Goal: Navigation & Orientation: Find specific page/section

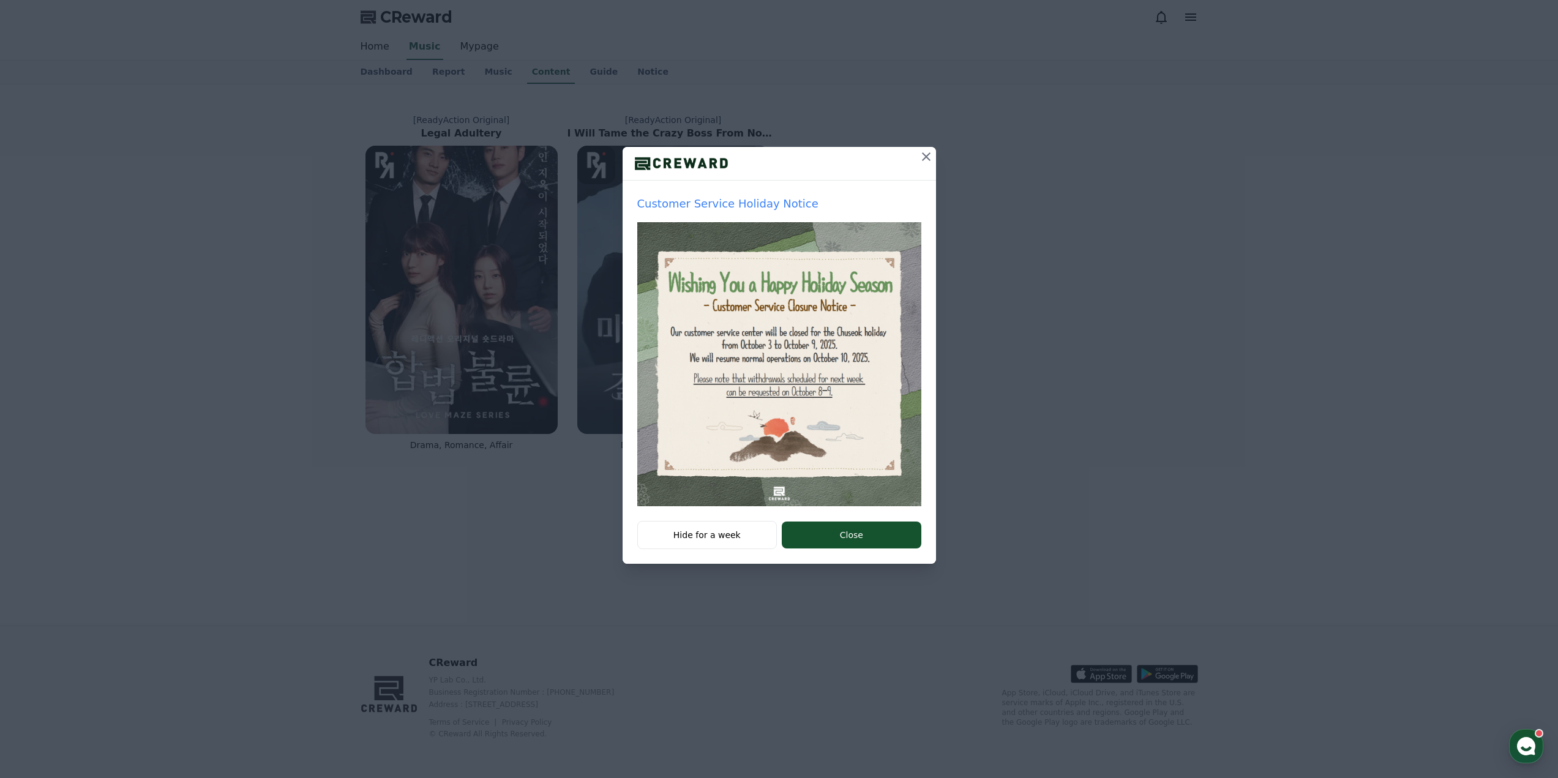
click at [921, 162] on icon at bounding box center [926, 156] width 15 height 15
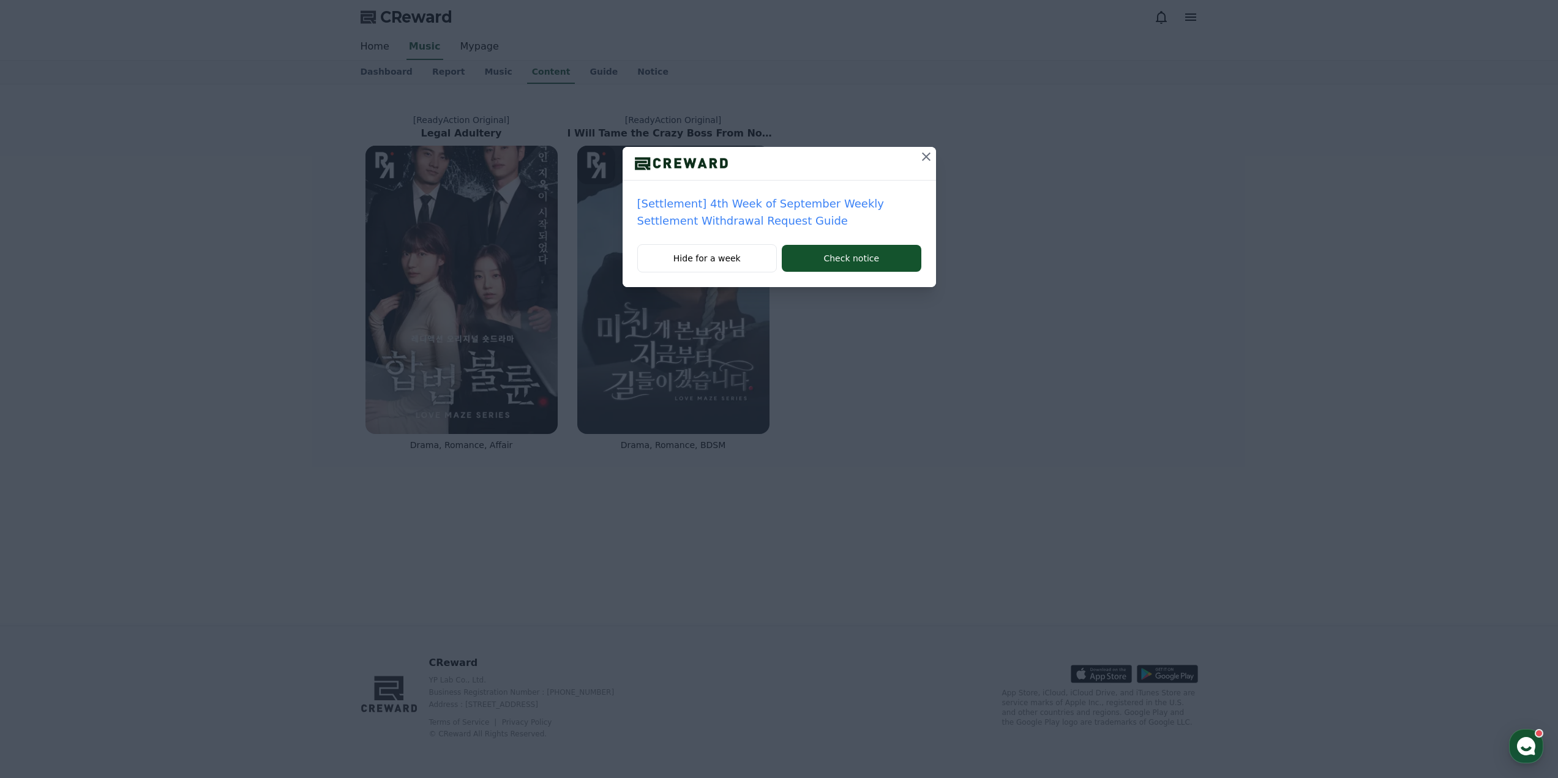
click at [921, 162] on icon at bounding box center [926, 156] width 15 height 15
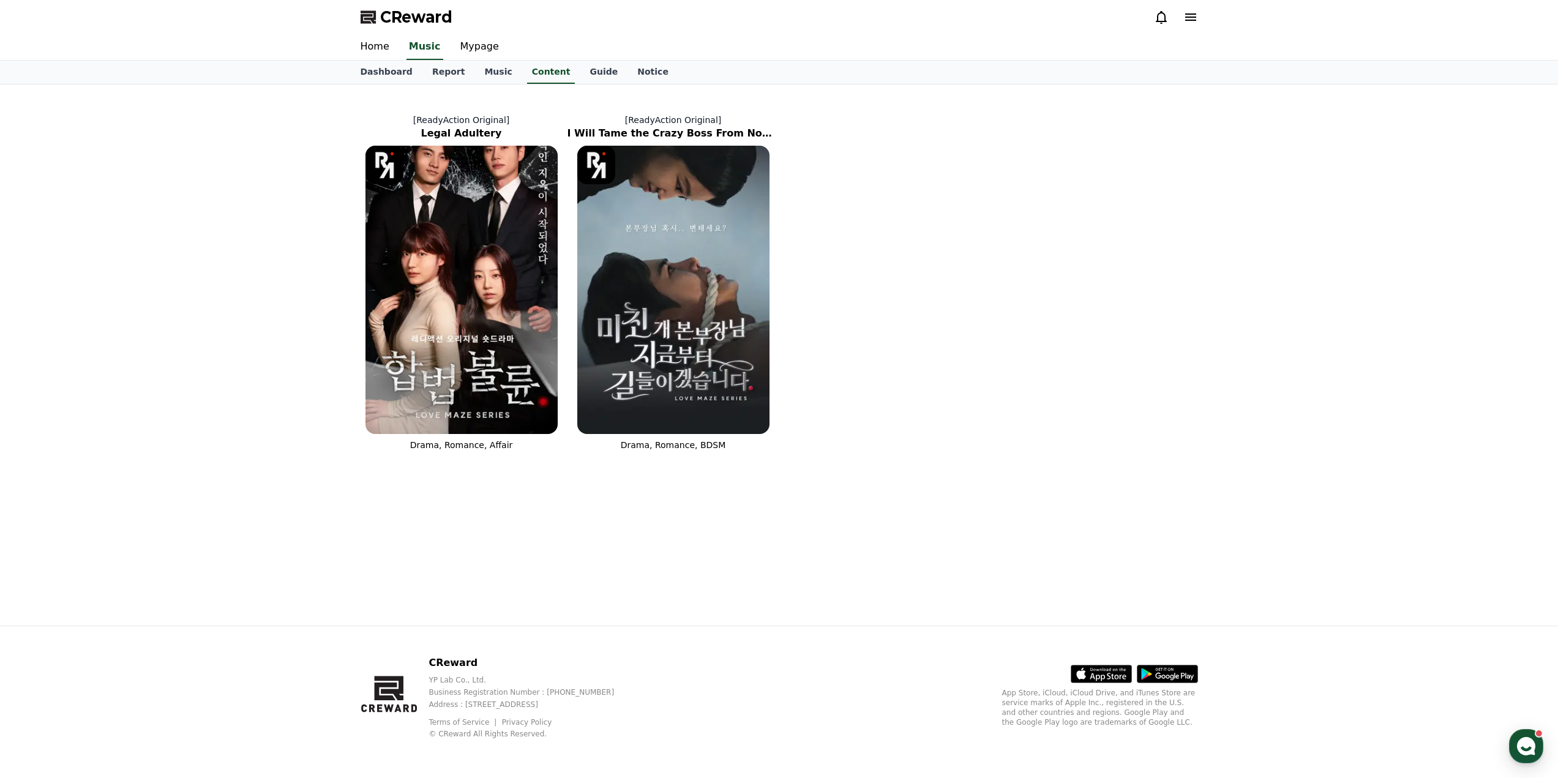
click at [1163, 21] on icon at bounding box center [1161, 17] width 11 height 13
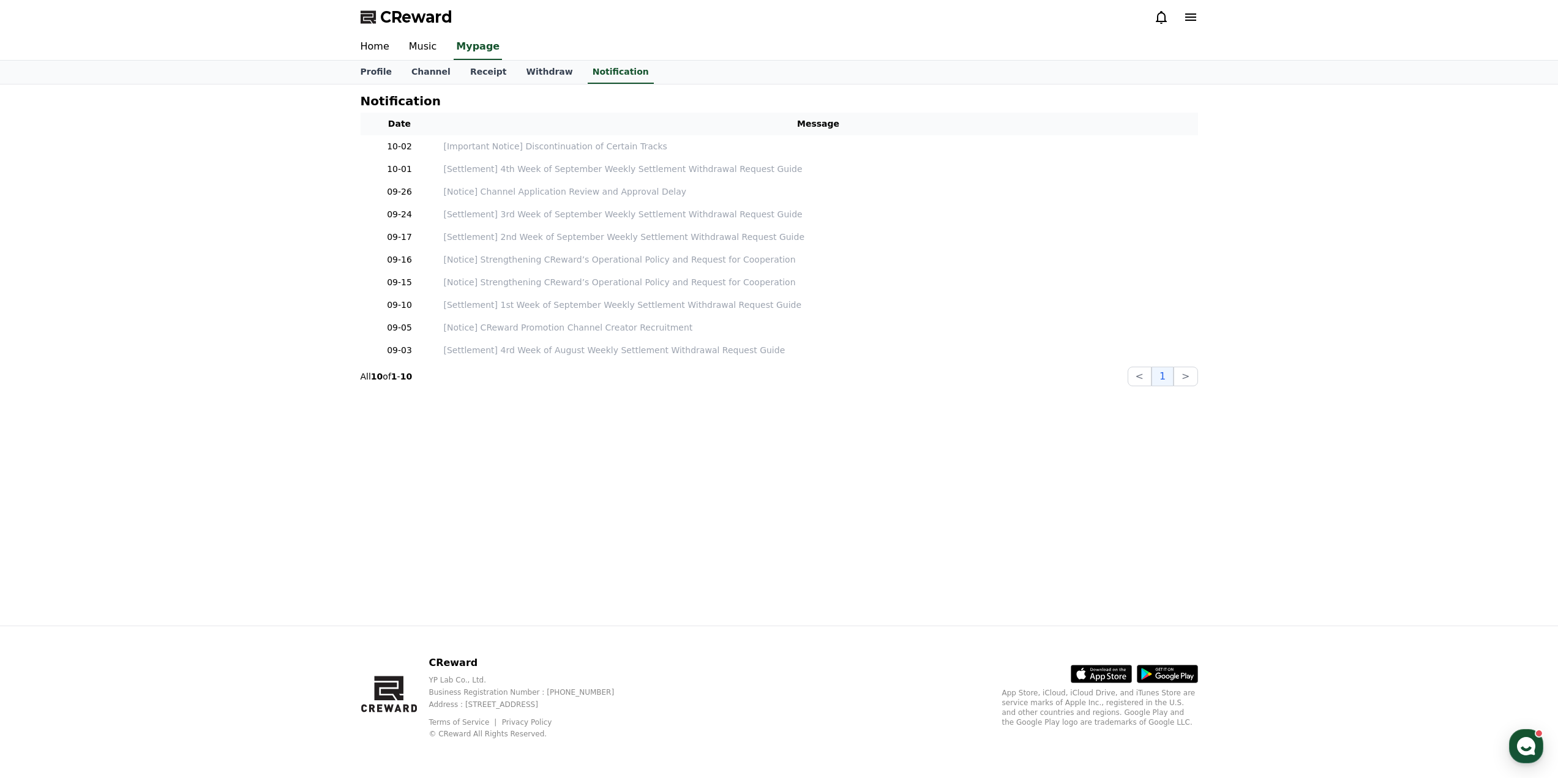
click at [1417, 727] on div "CReward YP Lab Co., Ltd. Business Registration Number : [PHONE_NUMBER] Address …" at bounding box center [779, 702] width 1558 height 152
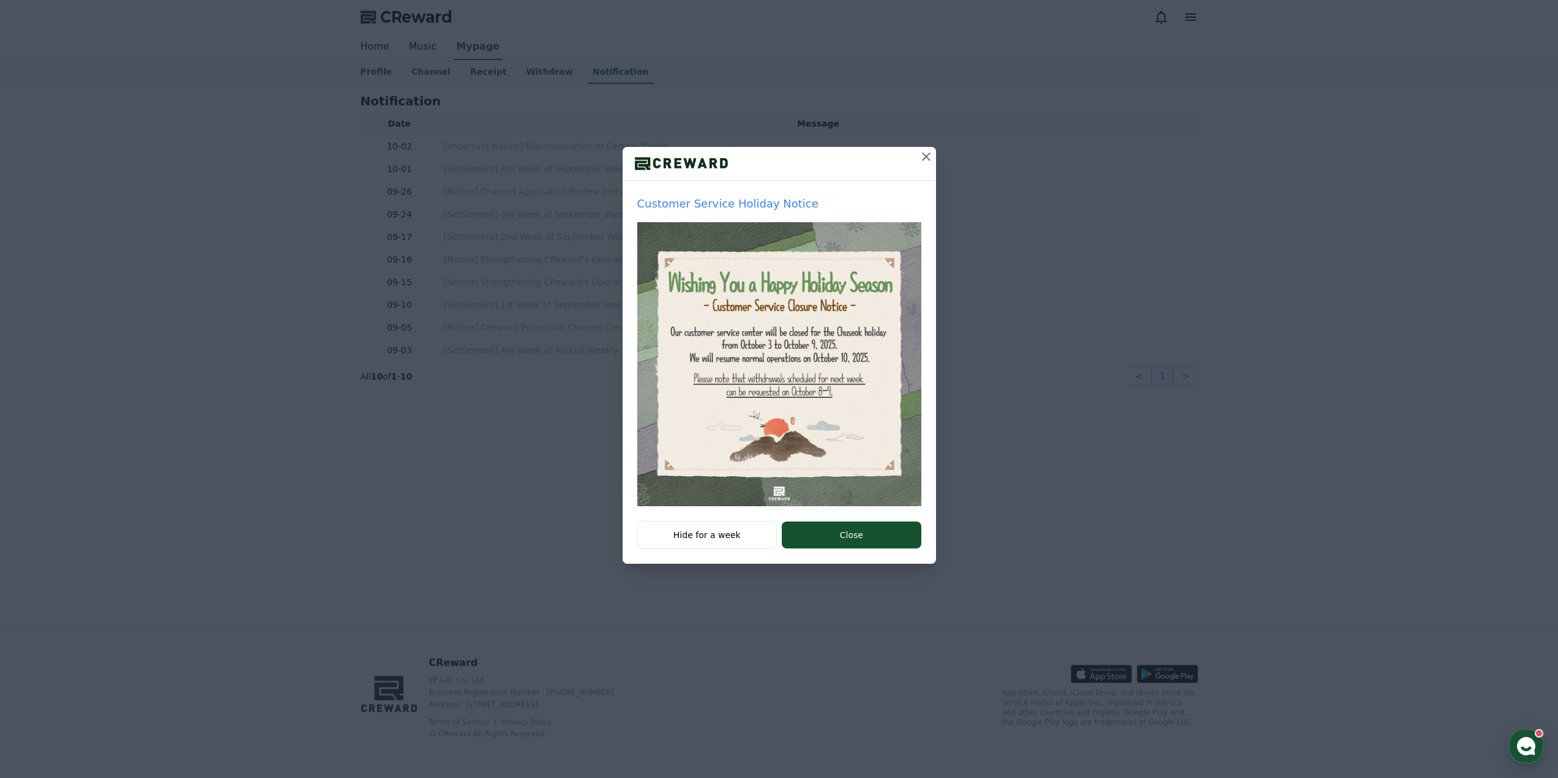
drag, startPoint x: 823, startPoint y: 255, endPoint x: 833, endPoint y: 288, distance: 34.3
